Goal: Find specific page/section: Find specific page/section

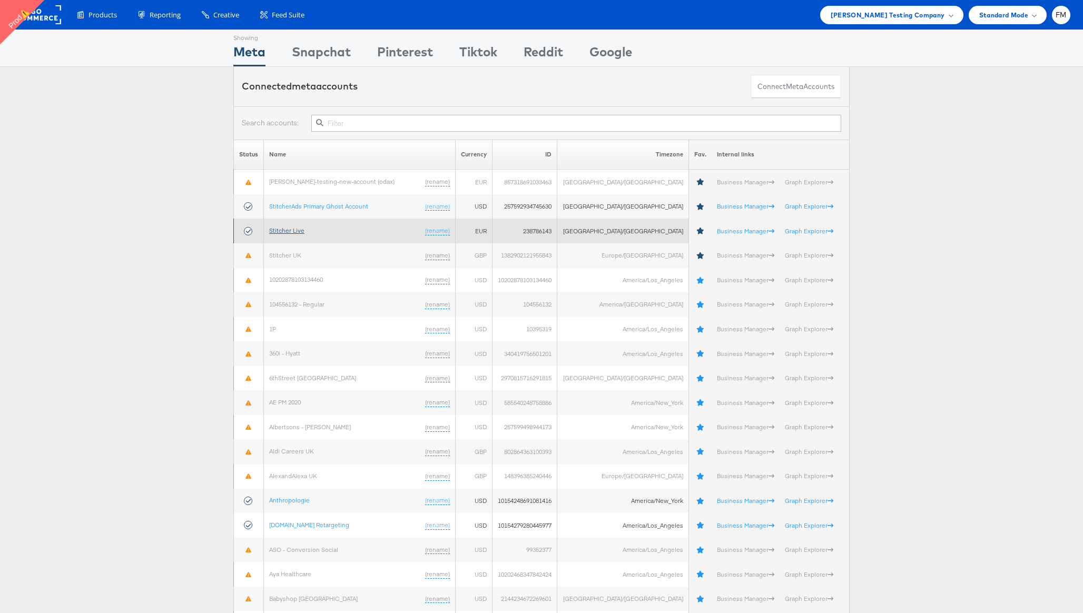
click at [303, 232] on link "Stitcher Live" at bounding box center [286, 230] width 35 height 8
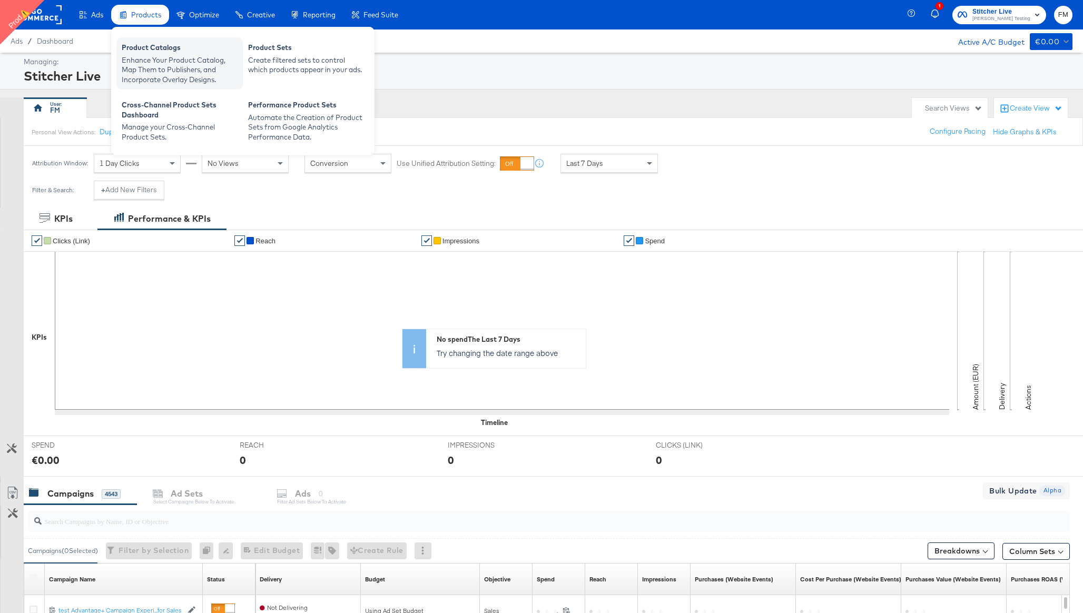
click at [152, 54] on div "Product Catalogs" at bounding box center [180, 49] width 116 height 13
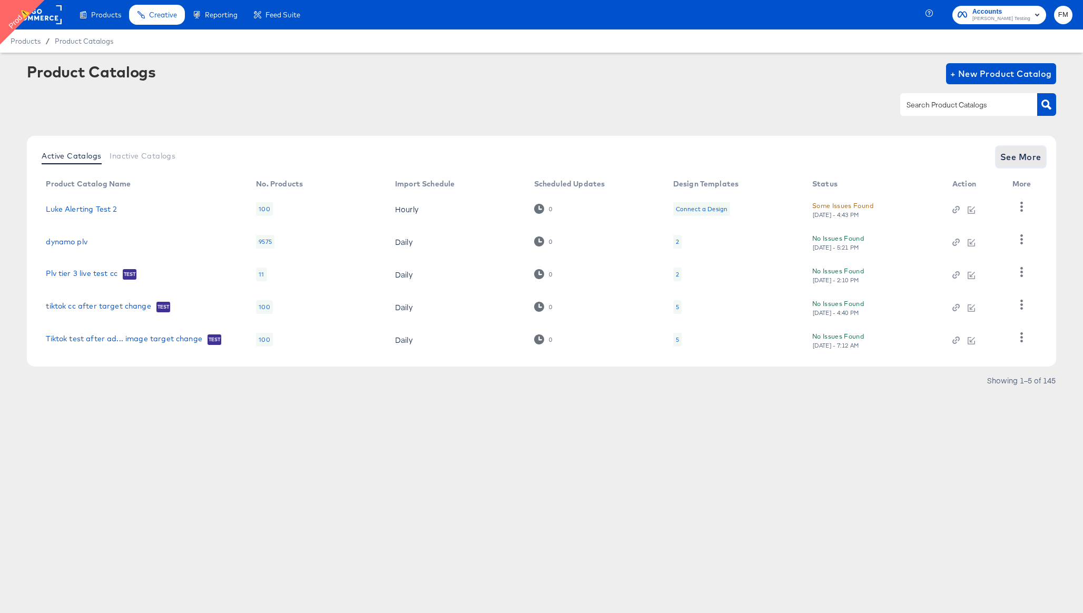
click at [1019, 153] on span "See More" at bounding box center [1020, 157] width 41 height 15
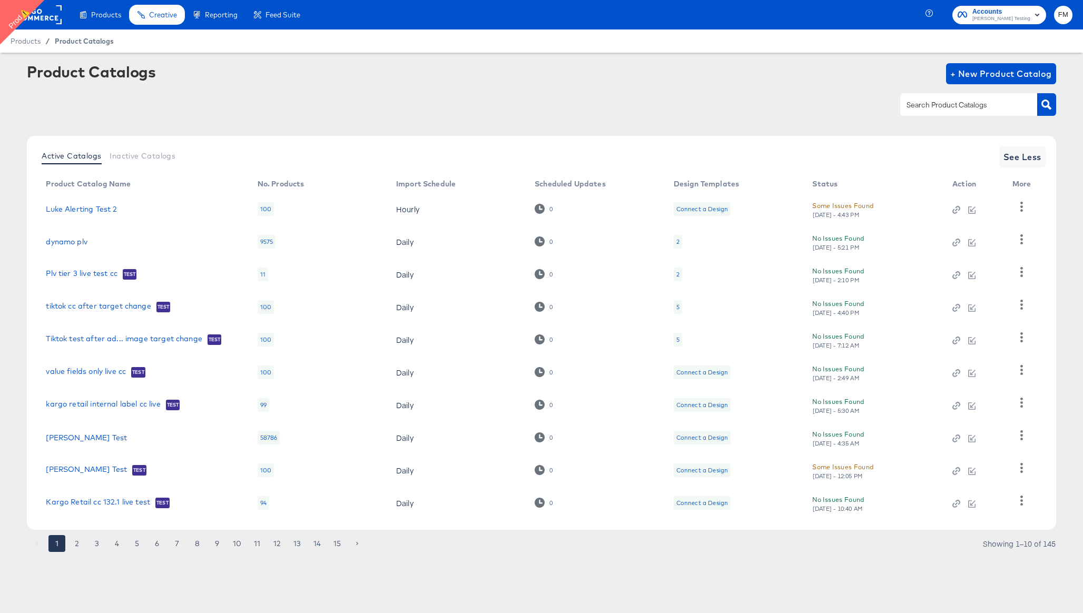
click at [77, 43] on span "Product Catalogs" at bounding box center [84, 41] width 59 height 8
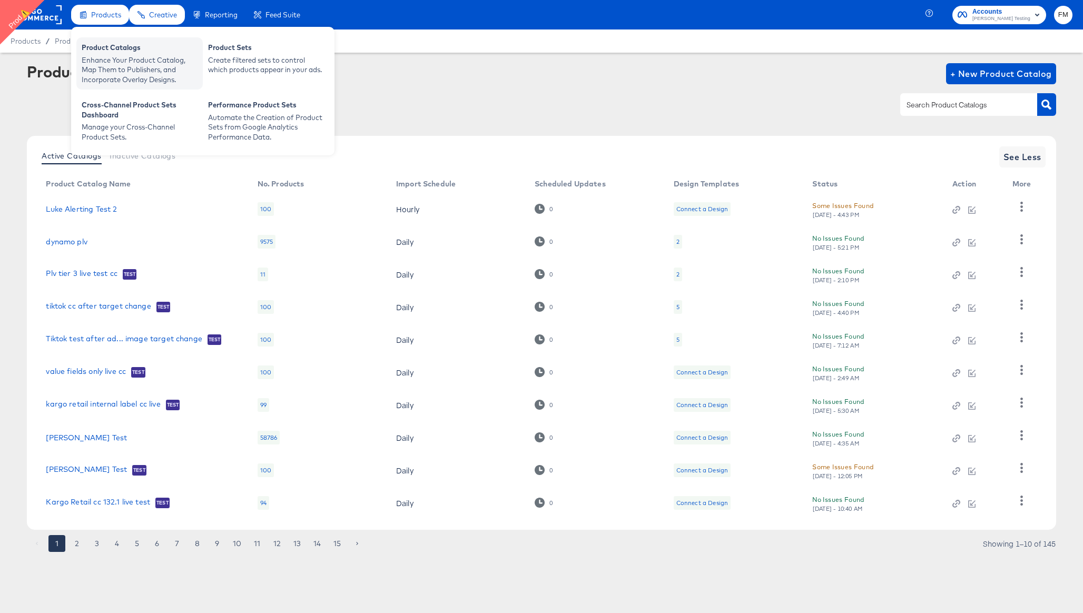
click at [118, 64] on div "Enhance Your Product Catalog, Map Them to Publishers, and Incorporate Overlay D…" at bounding box center [140, 69] width 116 height 29
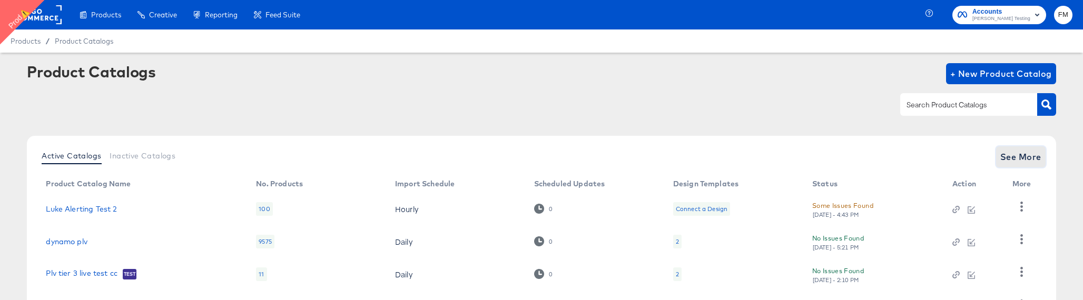
click at [1011, 150] on span "See More" at bounding box center [1020, 157] width 41 height 15
